Goal: Browse casually: Explore the website without a specific task or goal

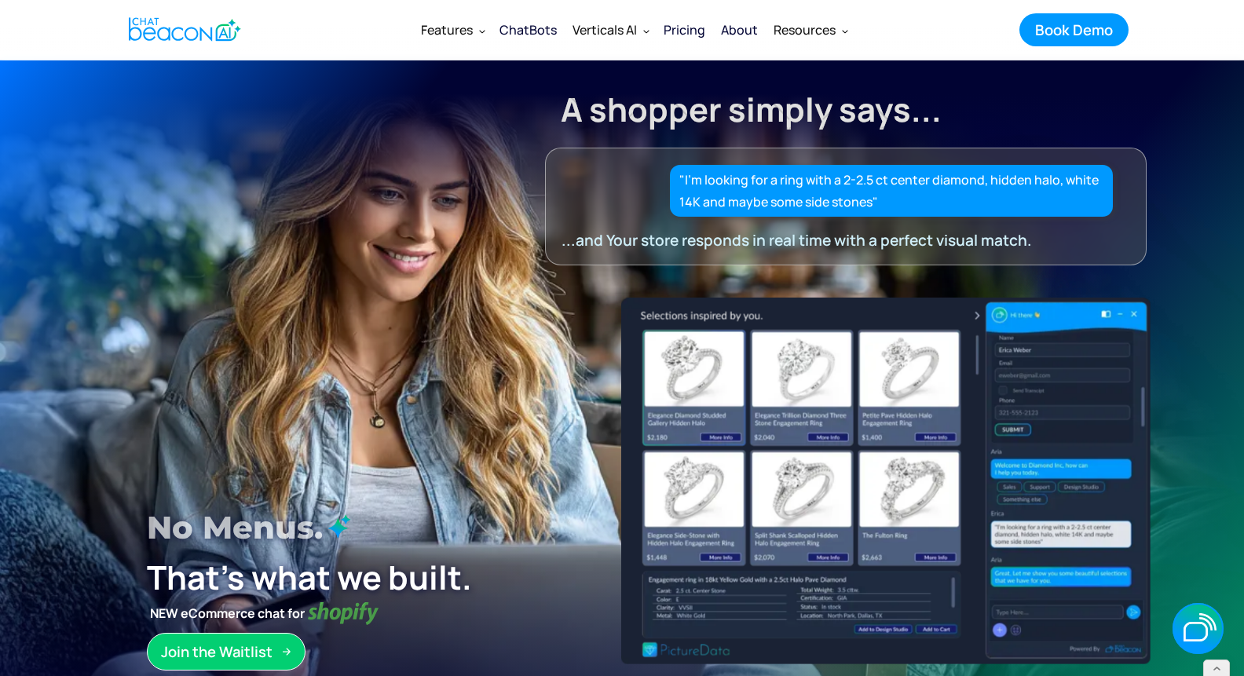
click at [217, 225] on div "A shopper simply says... "I’m looking for a ring with a 2-2.5 ct center diamond…" at bounding box center [622, 163] width 1138 height 206
